Goal: Task Accomplishment & Management: Complete application form

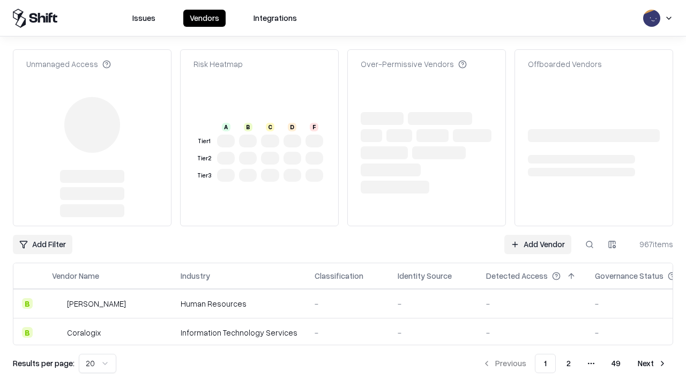
click at [538, 235] on link "Add Vendor" at bounding box center [538, 244] width 67 height 19
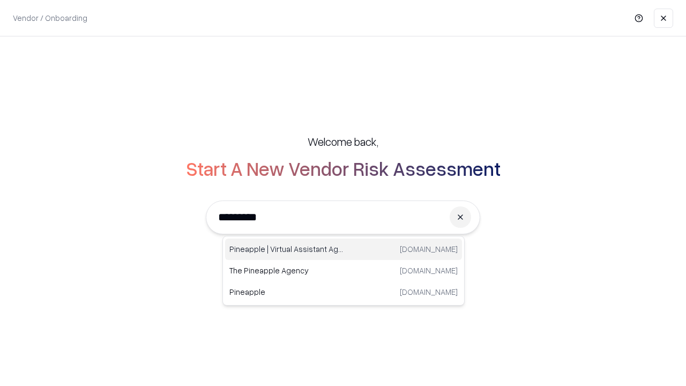
click at [344, 249] on div "Pineapple | Virtual Assistant Agency [DOMAIN_NAME]" at bounding box center [343, 249] width 237 height 21
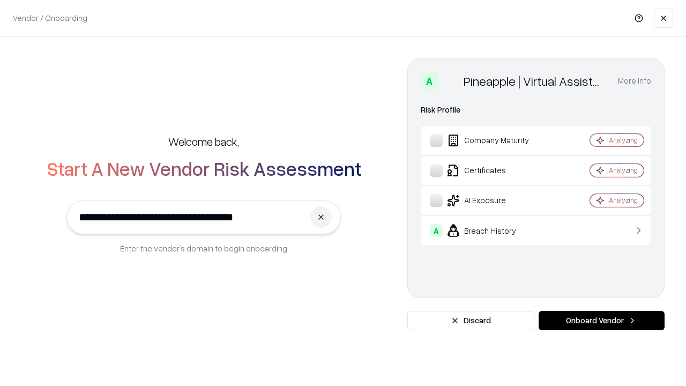
type input "**********"
click at [602, 321] on button "Onboard Vendor" at bounding box center [602, 320] width 126 height 19
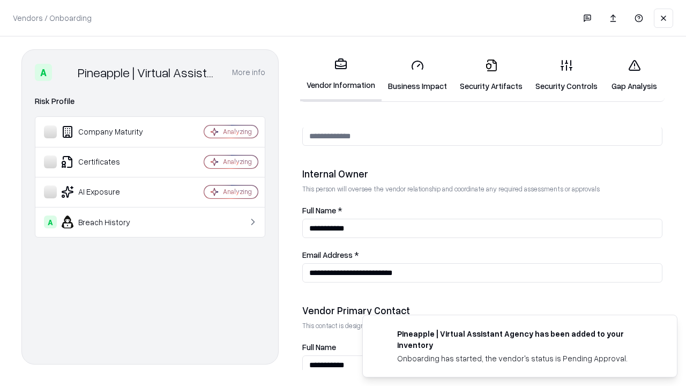
scroll to position [556, 0]
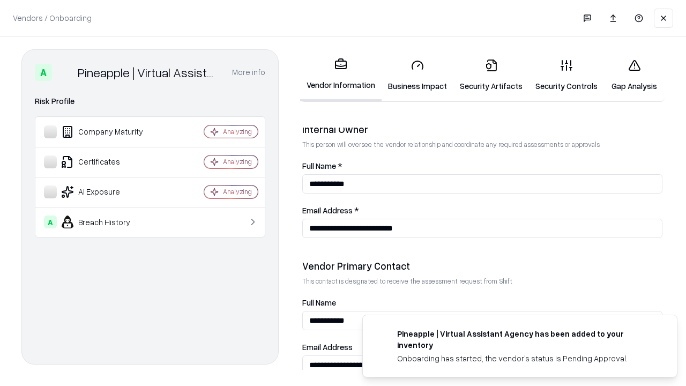
click at [418, 75] on link "Business Impact" at bounding box center [418, 75] width 72 height 50
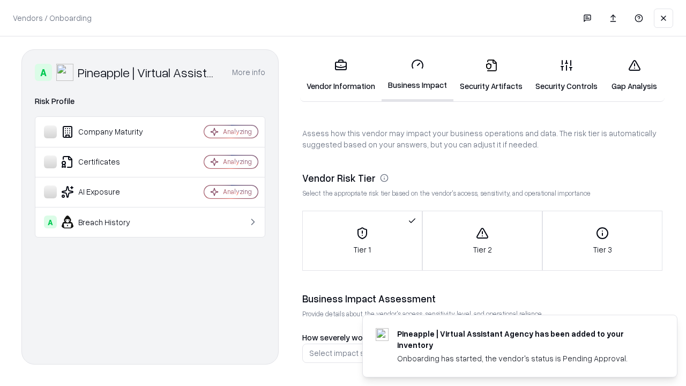
click at [491, 75] on link "Security Artifacts" at bounding box center [492, 75] width 76 height 50
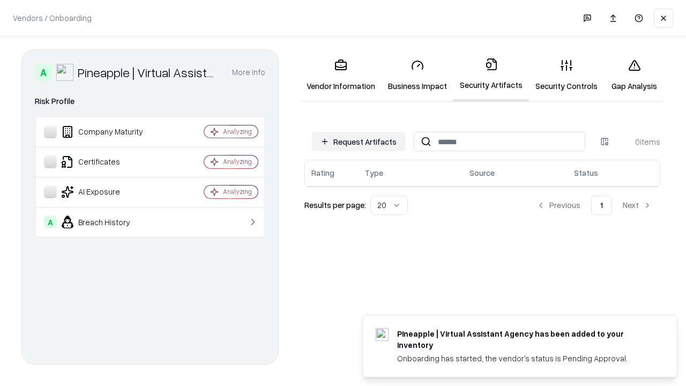
click at [359, 142] on button "Request Artifacts" at bounding box center [358, 141] width 93 height 19
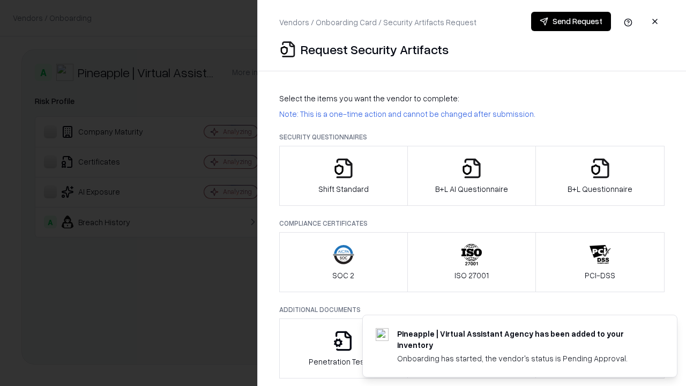
click at [343, 176] on icon "button" at bounding box center [343, 168] width 21 height 21
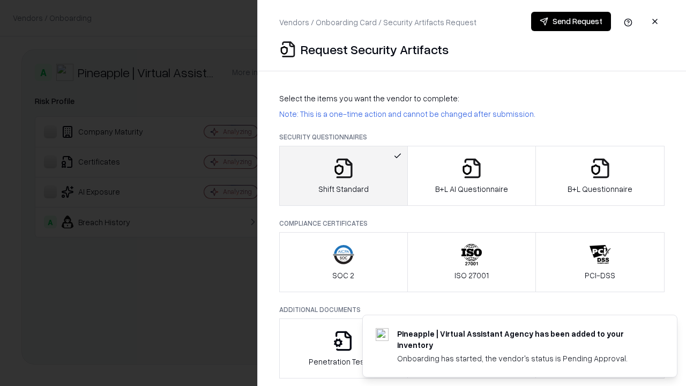
click at [571, 21] on button "Send Request" at bounding box center [571, 21] width 80 height 19
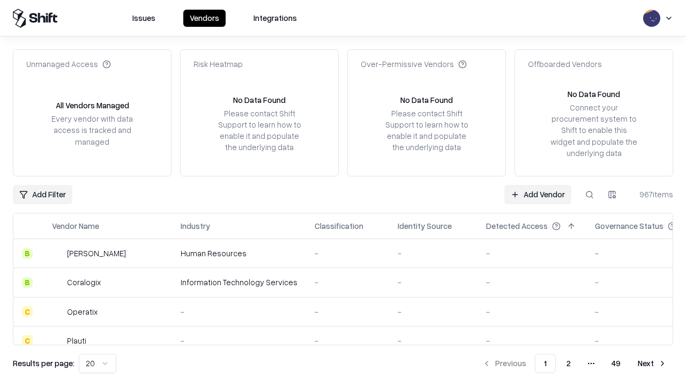
click at [590, 194] on button at bounding box center [589, 194] width 19 height 19
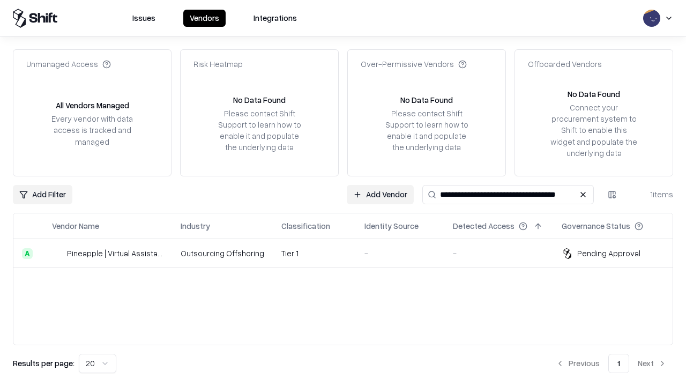
type input "**********"
click at [350, 253] on td "Tier 1" at bounding box center [314, 253] width 83 height 29
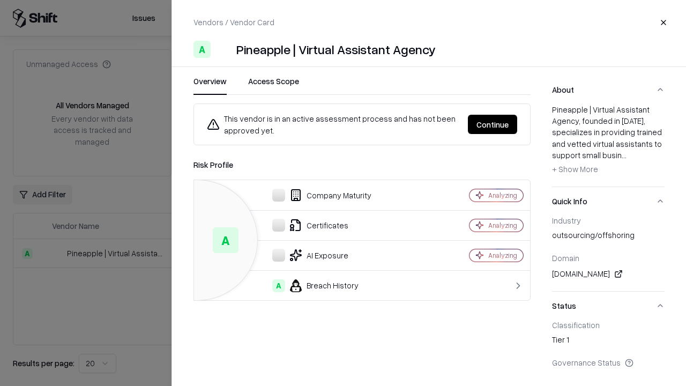
click at [493, 124] on button "Continue" at bounding box center [492, 124] width 49 height 19
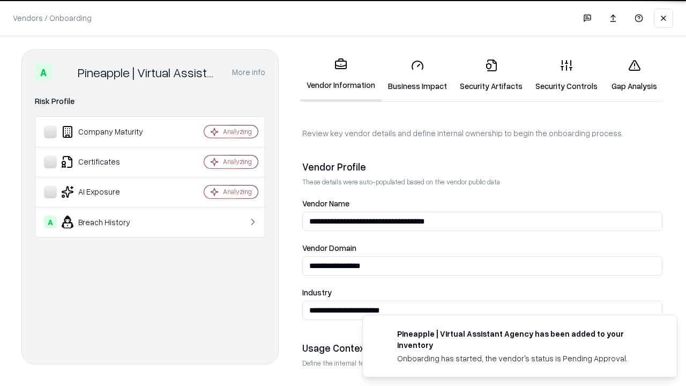
click at [491, 75] on link "Security Artifacts" at bounding box center [492, 75] width 76 height 50
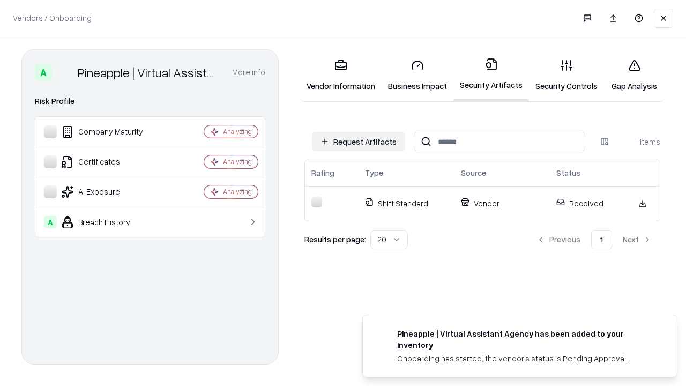
click at [567, 75] on link "Security Controls" at bounding box center [566, 75] width 75 height 50
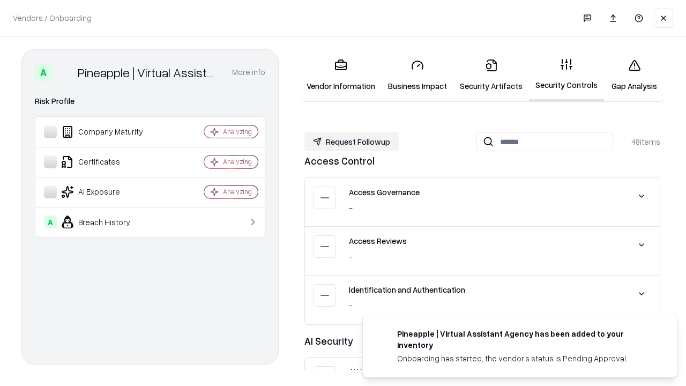
click at [352, 142] on button "Request Followup" at bounding box center [352, 141] width 94 height 19
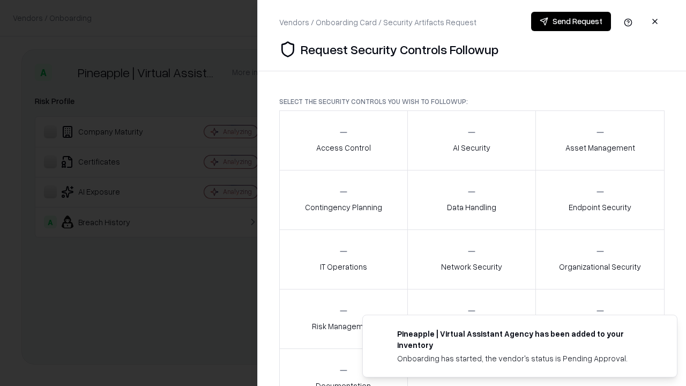
click at [343, 140] on div "Access Control" at bounding box center [343, 140] width 55 height 26
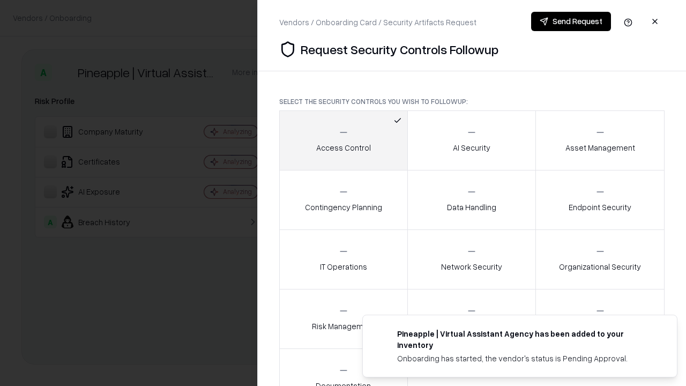
click at [571, 21] on button "Send Request" at bounding box center [571, 21] width 80 height 19
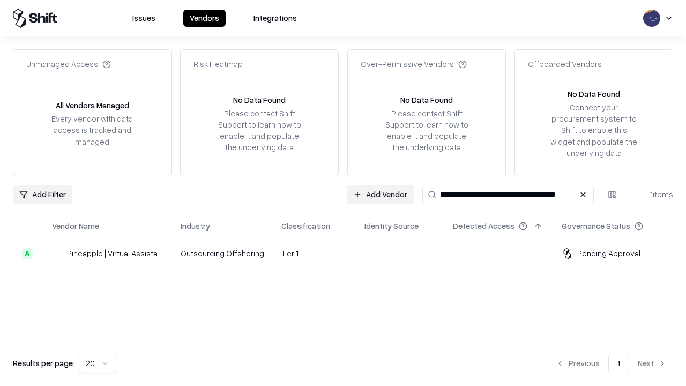
type input "**********"
click at [350, 253] on td "Tier 1" at bounding box center [314, 253] width 83 height 29
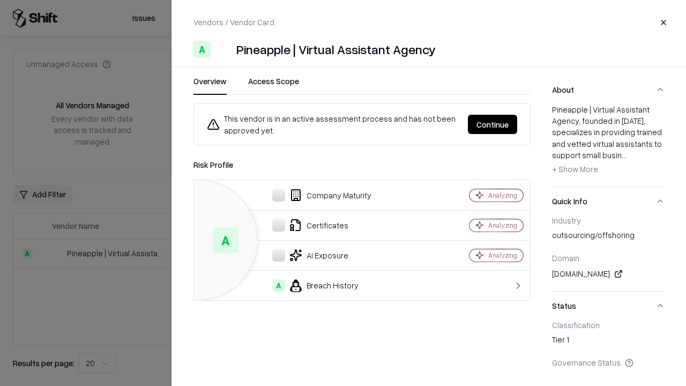
click at [493, 124] on button "Continue" at bounding box center [492, 124] width 49 height 19
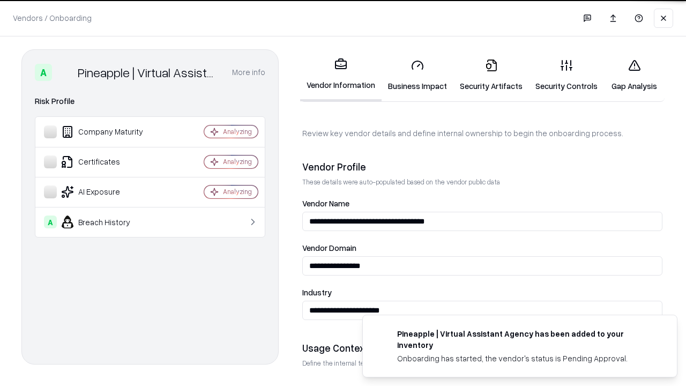
click at [634, 75] on link "Gap Analysis" at bounding box center [634, 75] width 61 height 50
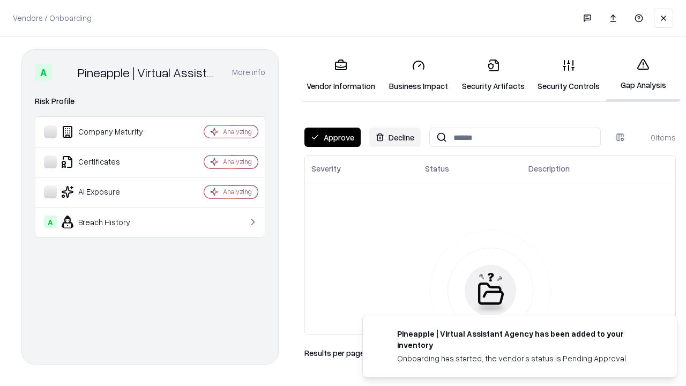
click at [332, 137] on button "Approve" at bounding box center [333, 137] width 56 height 19
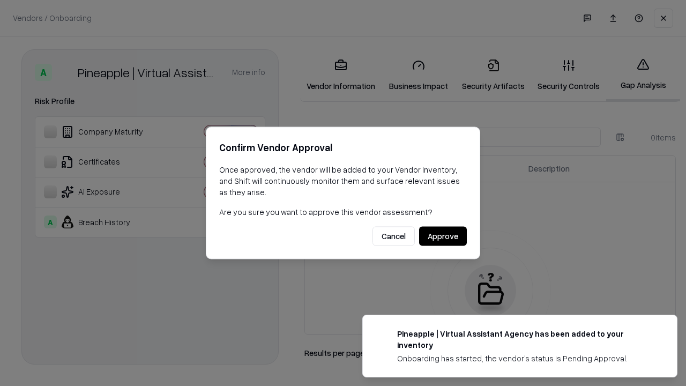
click at [443, 236] on button "Approve" at bounding box center [443, 236] width 48 height 19
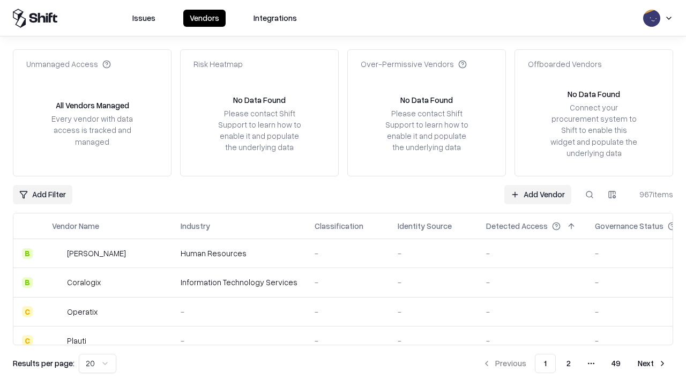
type input "**********"
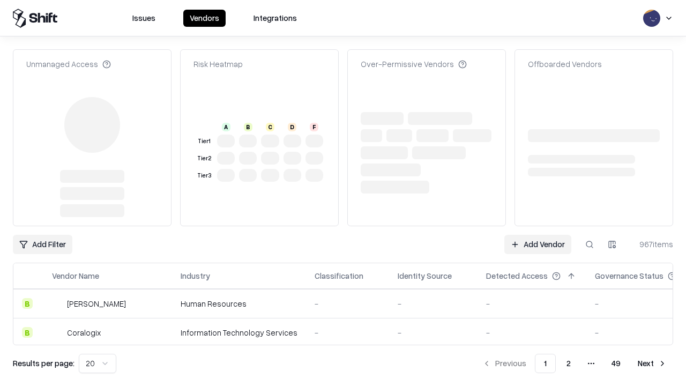
click at [538, 235] on link "Add Vendor" at bounding box center [538, 244] width 67 height 19
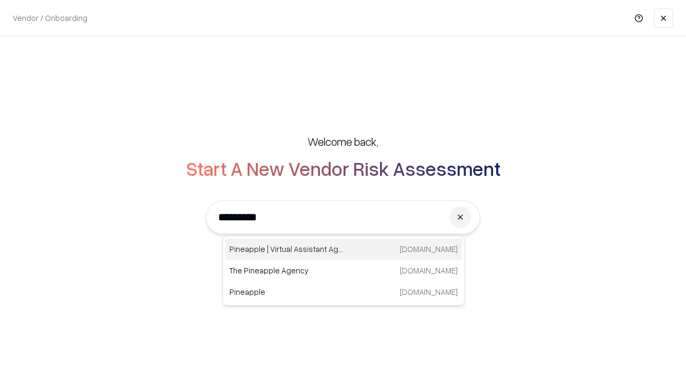
click at [344, 249] on div "Pineapple | Virtual Assistant Agency [DOMAIN_NAME]" at bounding box center [343, 249] width 237 height 21
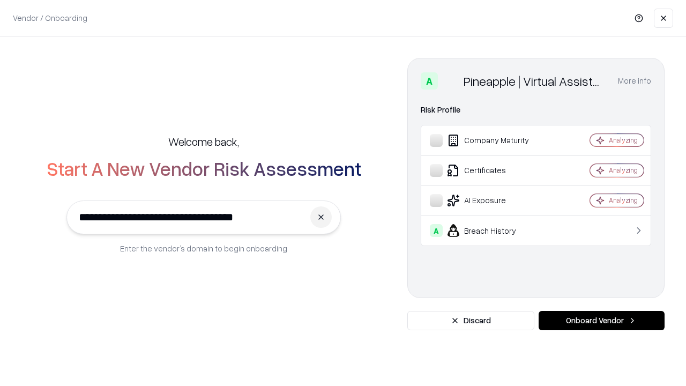
type input "**********"
click at [602, 321] on button "Onboard Vendor" at bounding box center [602, 320] width 126 height 19
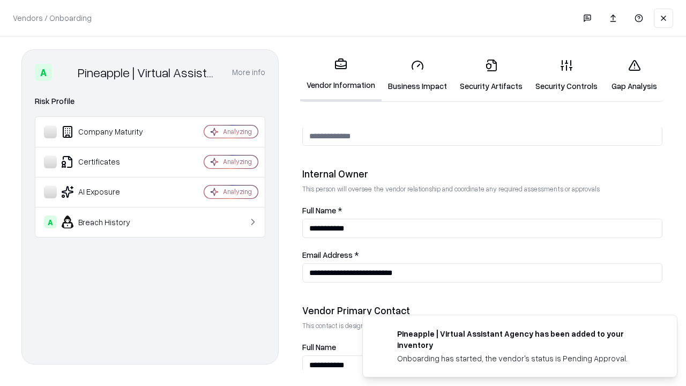
scroll to position [556, 0]
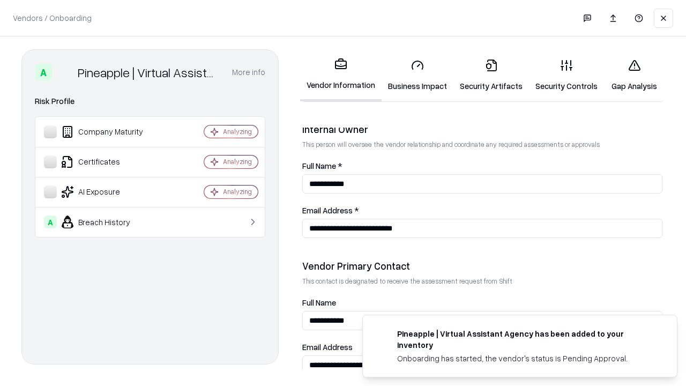
click at [634, 75] on link "Gap Analysis" at bounding box center [634, 75] width 61 height 50
